Goal: Information Seeking & Learning: Learn about a topic

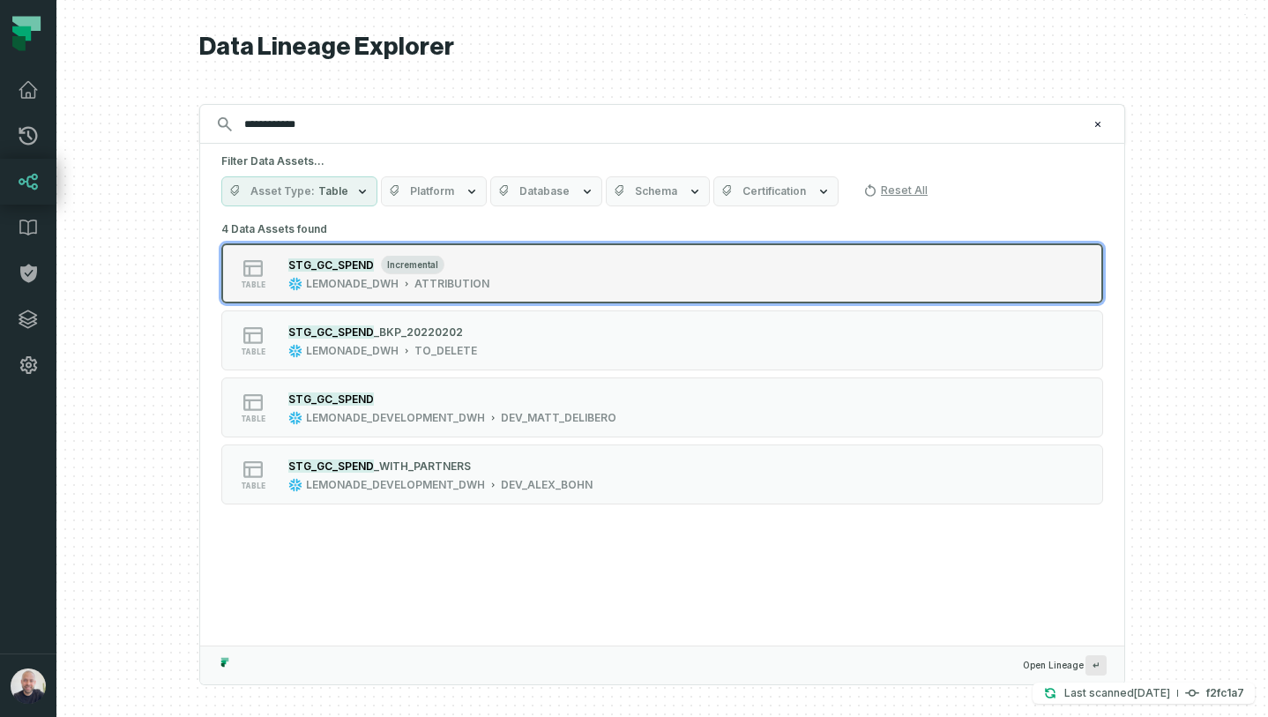
type input "**********"
click at [516, 280] on div "table STG_GC_SPEND incremental LEMONADE_DWH ATTRIBUTION" at bounding box center [445, 273] width 441 height 35
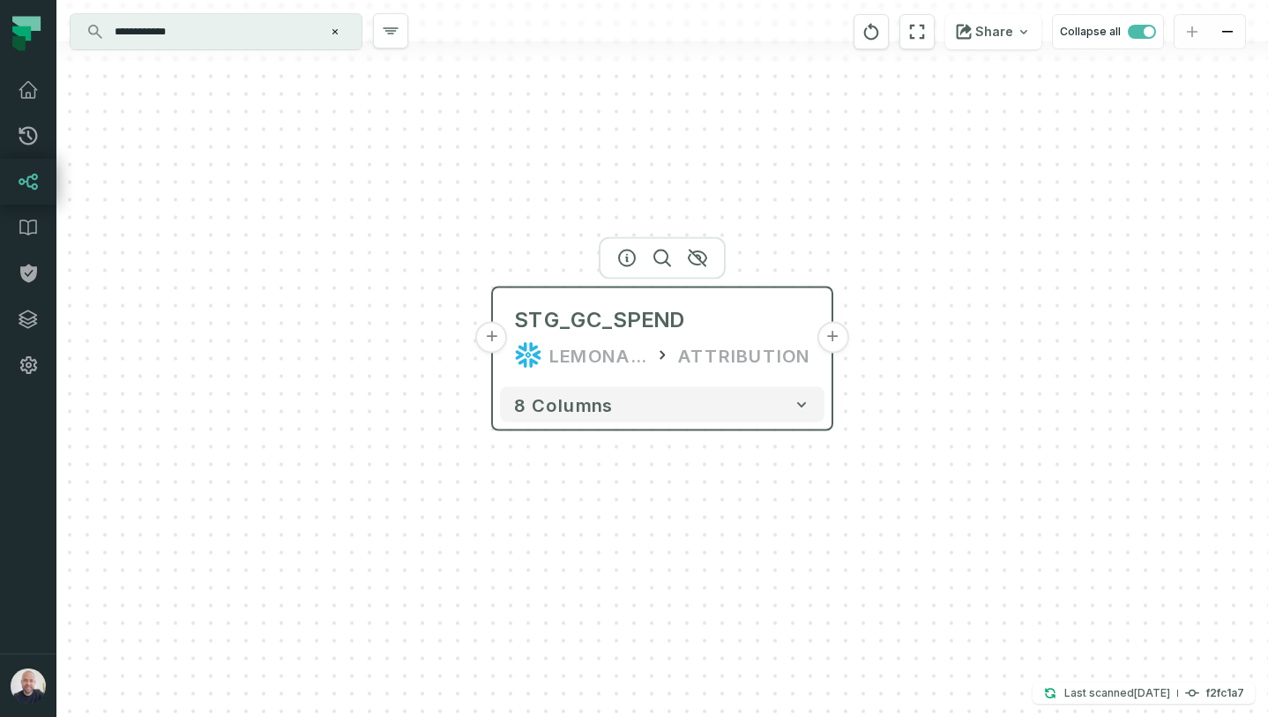
click at [492, 337] on button "+" at bounding box center [492, 338] width 32 height 32
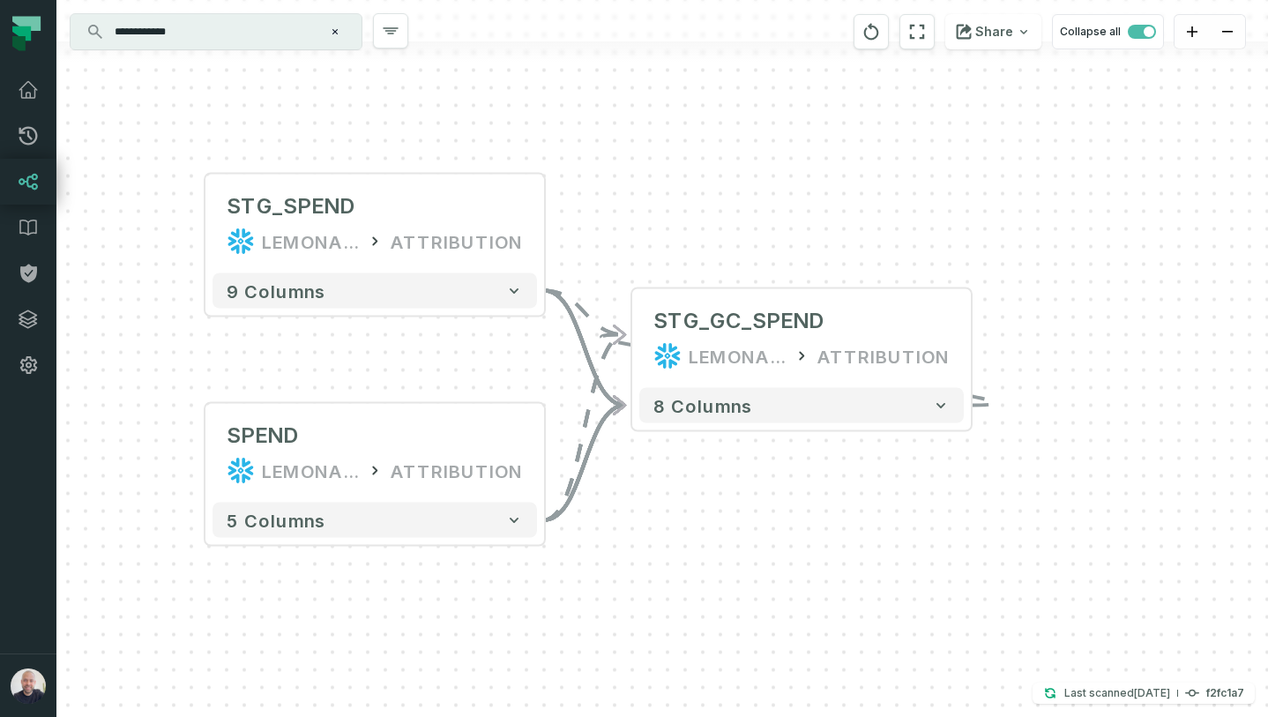
drag, startPoint x: 1092, startPoint y: 538, endPoint x: 805, endPoint y: 496, distance: 290.4
click at [805, 496] on div "+ STG_SPEND LEMONADE_DWH ATTRIBUTION + 9 columns SPEND LEMONADE ATTRIBUTION + 5…" at bounding box center [661, 358] width 1211 height 717
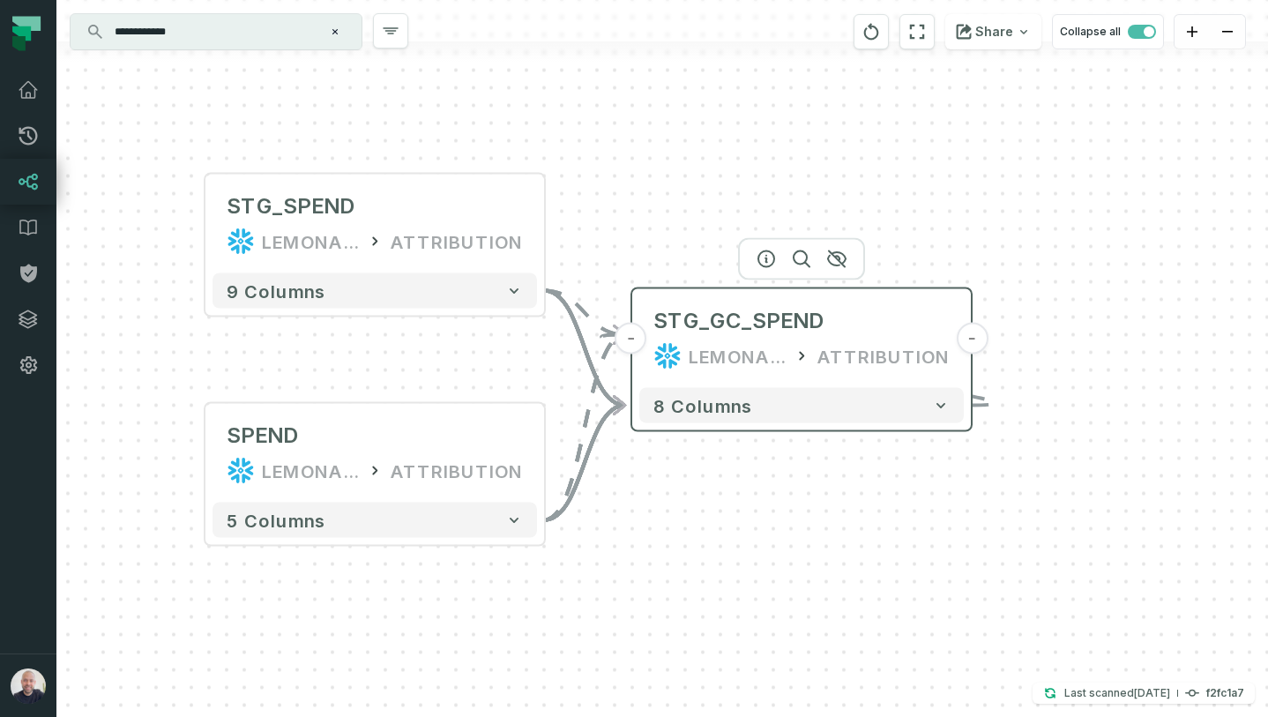
click at [969, 348] on button "-" at bounding box center [972, 339] width 32 height 32
click at [965, 338] on button "+" at bounding box center [972, 339] width 32 height 32
click at [965, 338] on button "-" at bounding box center [972, 339] width 32 height 32
click at [629, 335] on button "+" at bounding box center [631, 339] width 32 height 32
click at [629, 335] on button "-" at bounding box center [631, 339] width 32 height 32
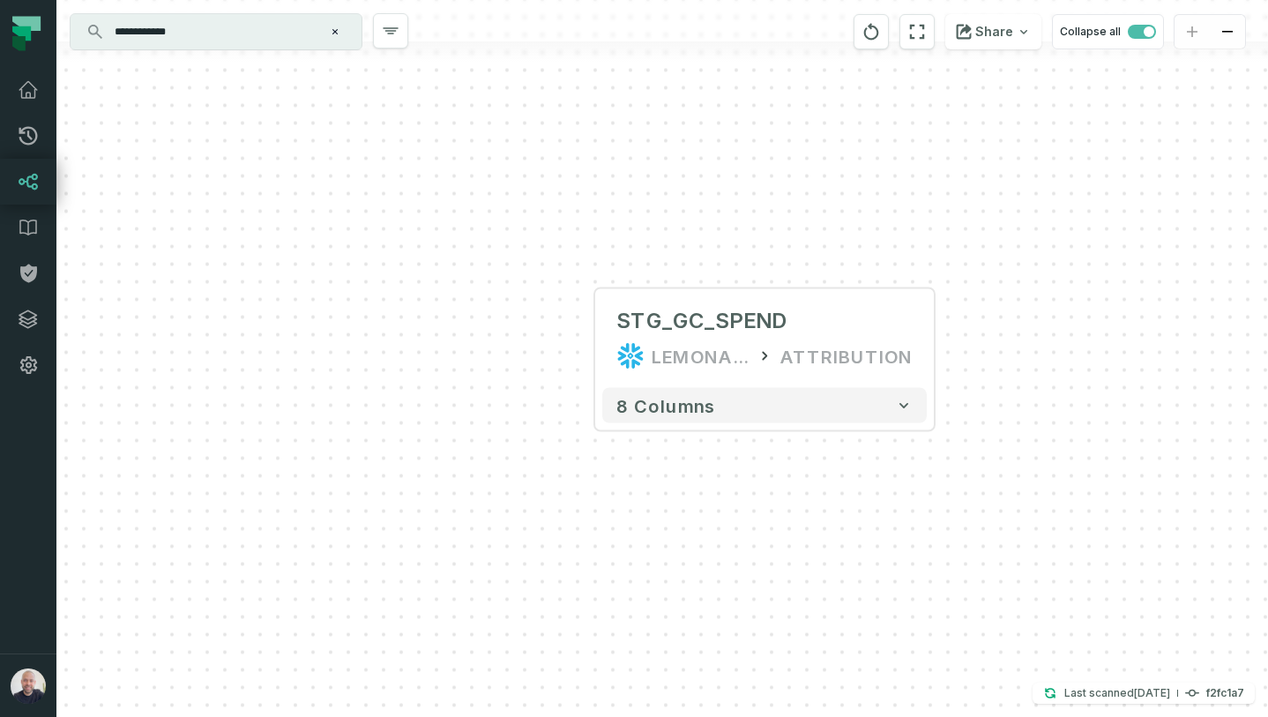
drag, startPoint x: 780, startPoint y: 207, endPoint x: 587, endPoint y: 207, distance: 193.1
click at [587, 207] on div "+ STG_GC_SPEND LEMONADE_DWH ATTRIBUTION + 8 columns" at bounding box center [661, 358] width 1211 height 717
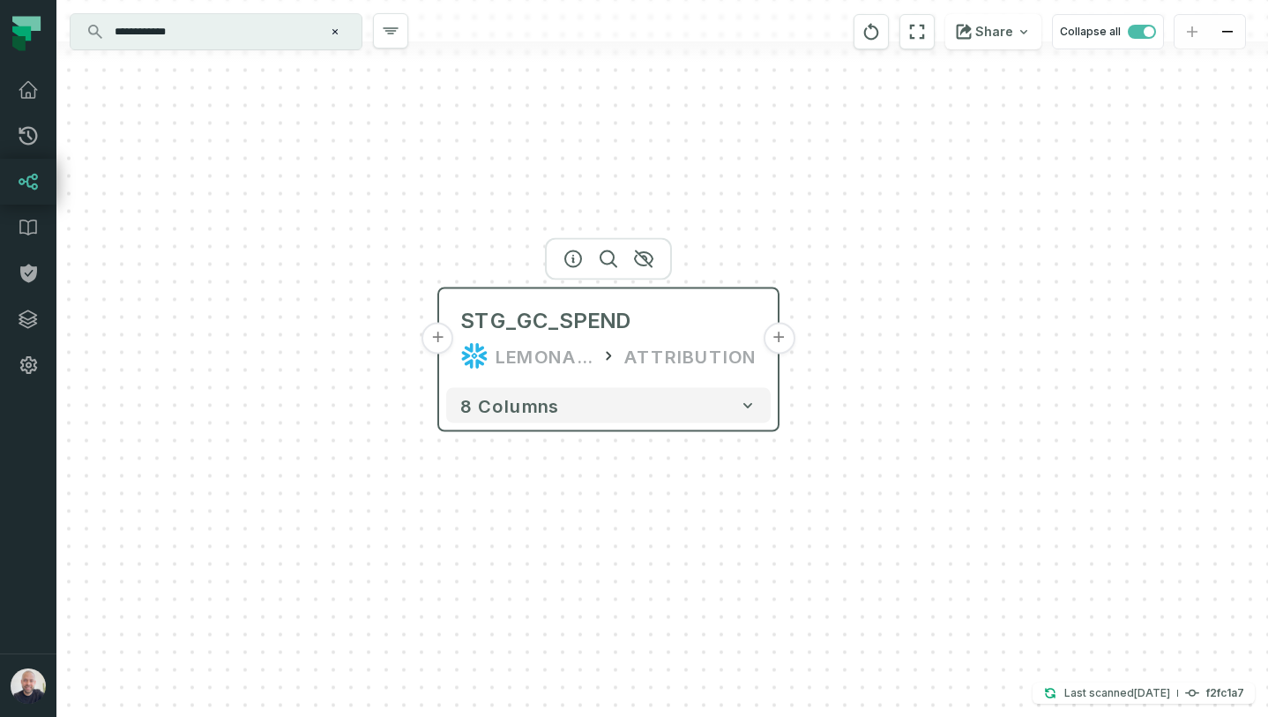
click at [780, 333] on button "+" at bounding box center [779, 339] width 32 height 32
click at [780, 333] on button "-" at bounding box center [779, 339] width 32 height 32
